Goal: Find specific page/section: Find specific page/section

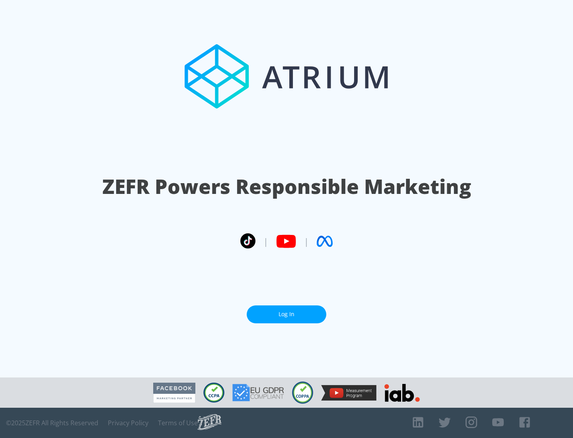
click at [287, 314] on link "Log In" at bounding box center [287, 314] width 80 height 18
